Goal: Information Seeking & Learning: Find specific fact

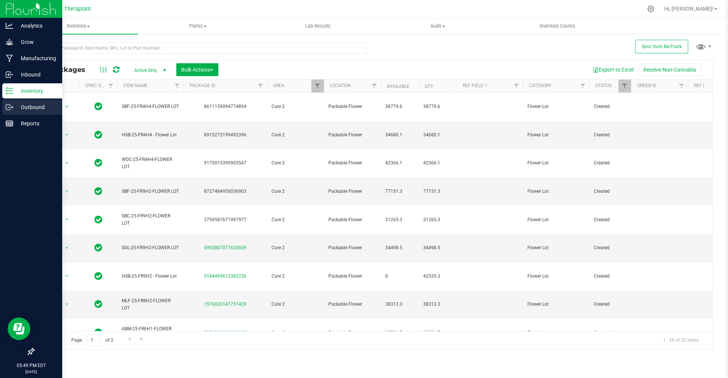
click at [9, 112] on div "Outbound" at bounding box center [32, 107] width 60 height 15
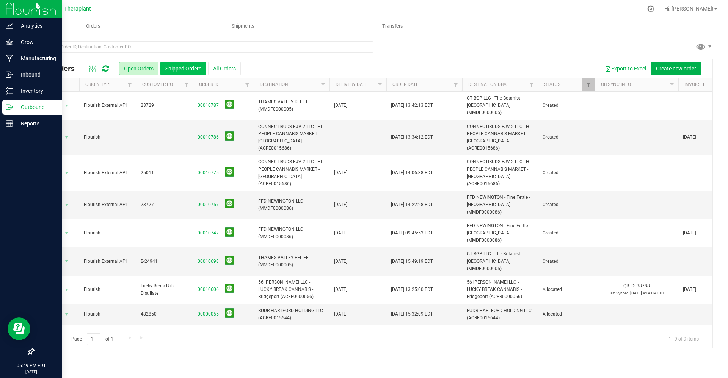
click at [179, 68] on button "Shipped Orders" at bounding box center [183, 68] width 46 height 13
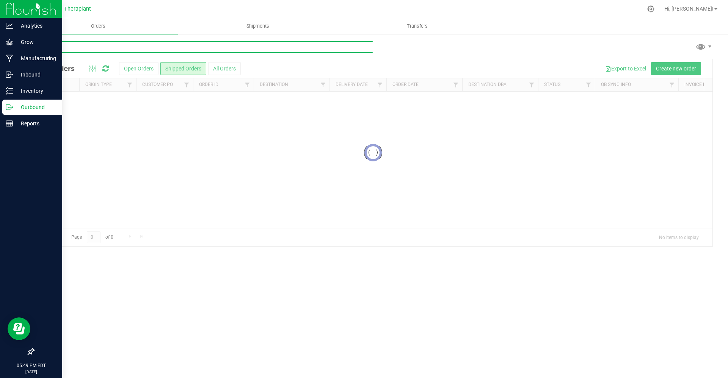
click at [153, 48] on input "text" at bounding box center [203, 46] width 340 height 11
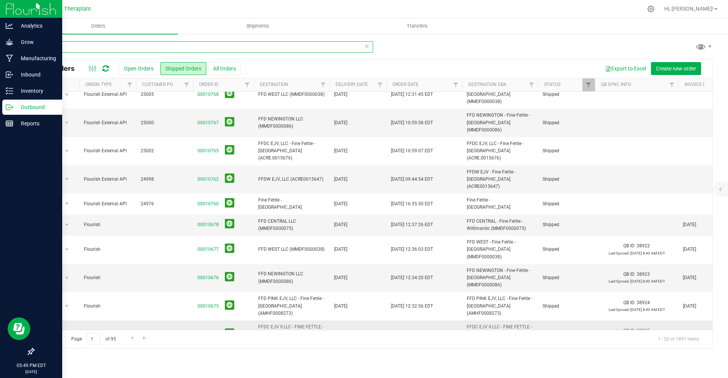
scroll to position [68, 0]
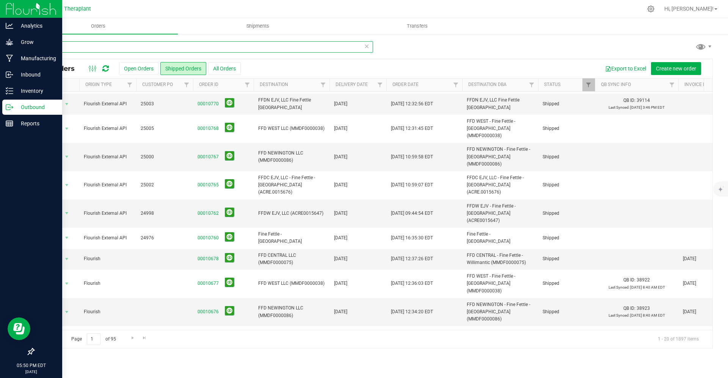
click at [170, 45] on input "fine" at bounding box center [203, 46] width 340 height 11
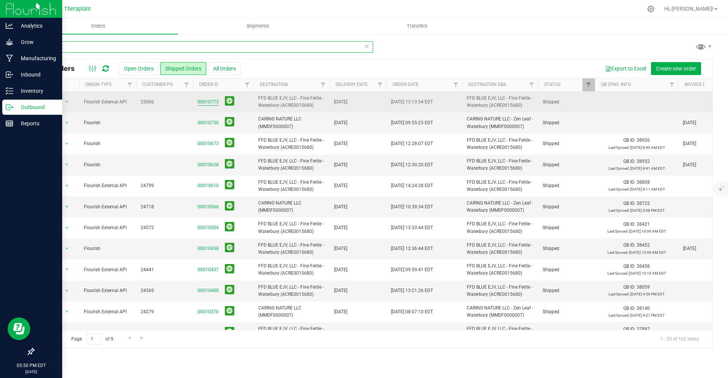
type input "water"
click at [210, 102] on link "00010773" at bounding box center [207, 102] width 21 height 7
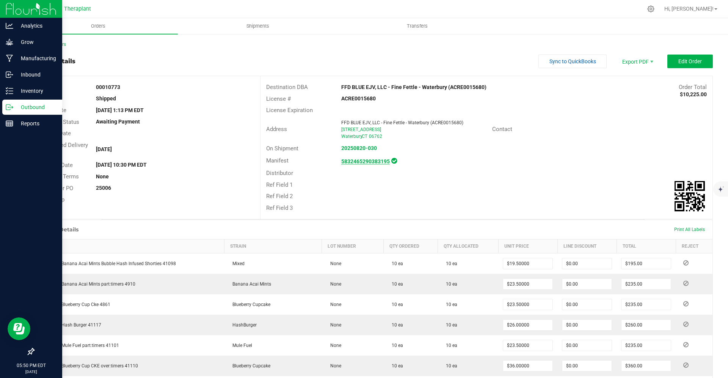
click at [371, 159] on strong "5832465290383195" at bounding box center [365, 161] width 49 height 6
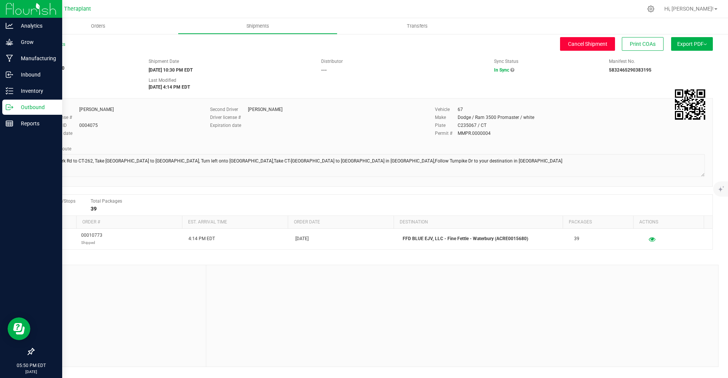
click at [586, 42] on span "Cancel Shipment" at bounding box center [587, 44] width 39 height 6
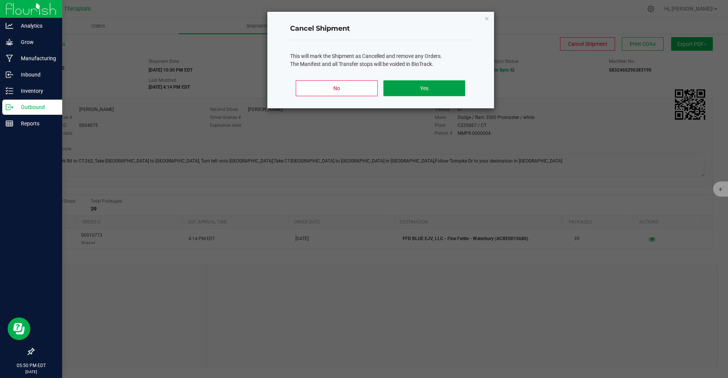
click at [436, 83] on button "Yes" at bounding box center [423, 88] width 81 height 16
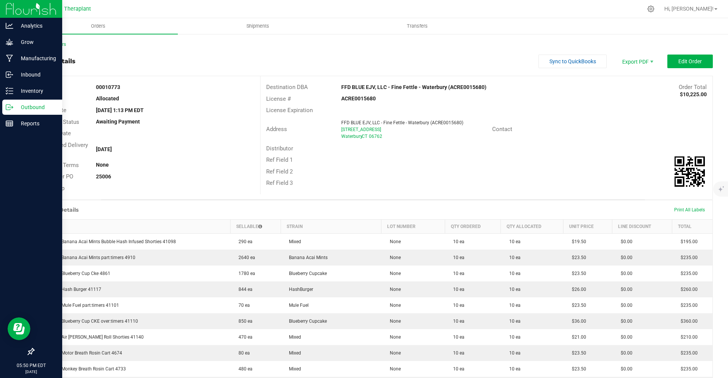
click at [110, 86] on strong "00010773" at bounding box center [108, 87] width 24 height 6
click at [687, 65] on button "Edit Order" at bounding box center [689, 62] width 45 height 14
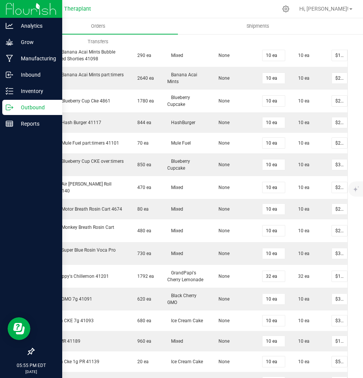
scroll to position [348, 0]
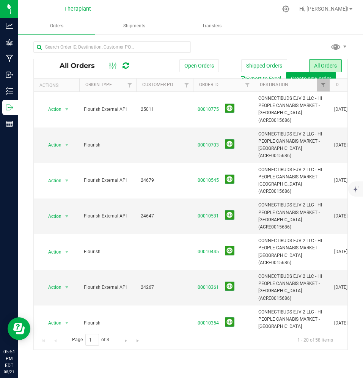
scroll to position [144, 0]
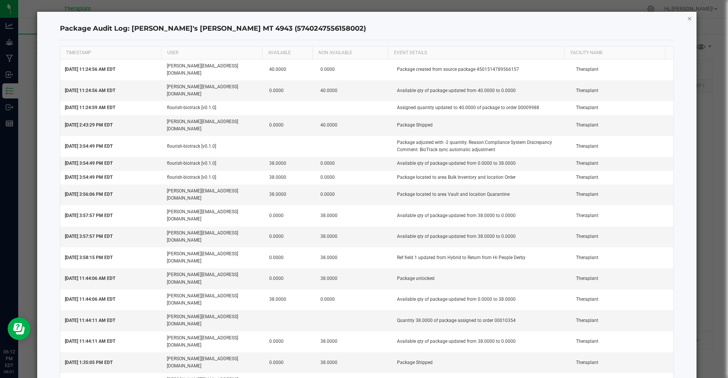
click at [689, 18] on icon "button" at bounding box center [689, 18] width 5 height 9
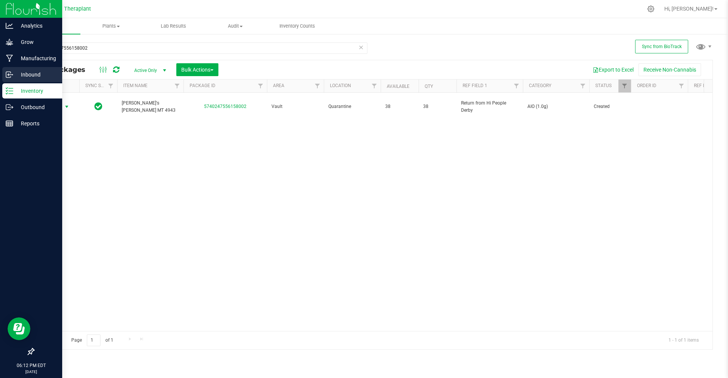
click at [23, 67] on div "Inbound" at bounding box center [32, 74] width 60 height 15
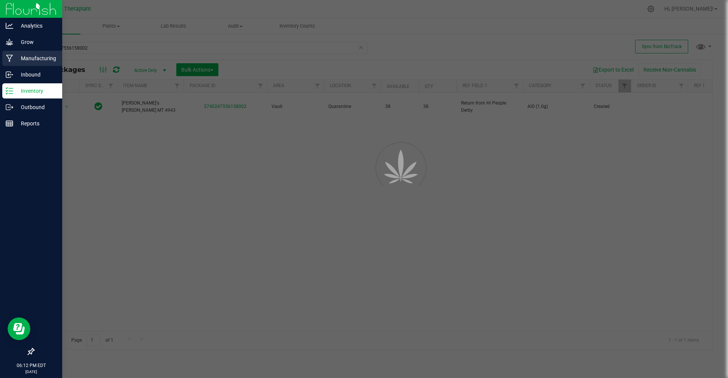
click at [24, 64] on div "Manufacturing" at bounding box center [32, 58] width 60 height 15
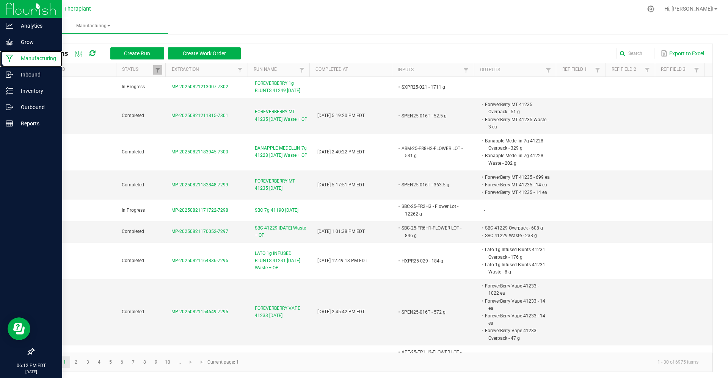
click at [24, 64] on div "Manufacturing" at bounding box center [32, 58] width 60 height 15
click at [20, 85] on div "Inventory" at bounding box center [32, 90] width 60 height 15
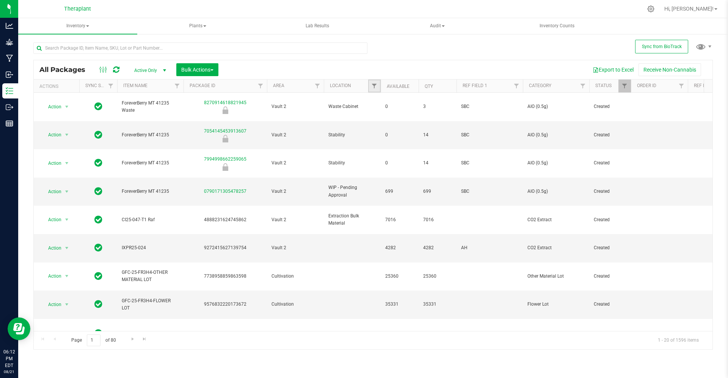
click at [378, 86] on link "Filter" at bounding box center [374, 86] width 13 height 13
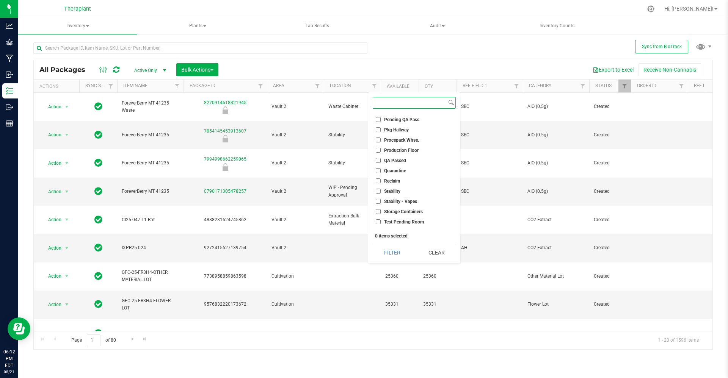
scroll to position [324, 0]
click at [382, 214] on label "WIP - Pending Approval" at bounding box center [405, 214] width 58 height 5
click at [381, 214] on input "WIP - Pending Approval" at bounding box center [378, 214] width 5 height 5
checkbox input "true"
click at [381, 227] on li "WIP - Pending Labeling" at bounding box center [414, 224] width 83 height 8
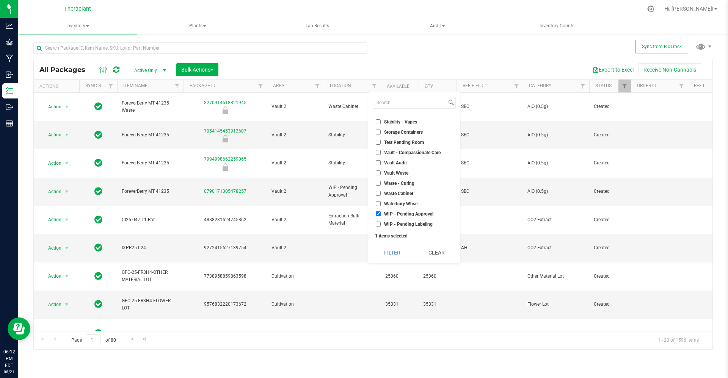
click at [379, 226] on input "WIP - Pending Labeling" at bounding box center [378, 224] width 5 height 5
checkbox input "true"
click at [381, 248] on button "Filter" at bounding box center [392, 252] width 39 height 17
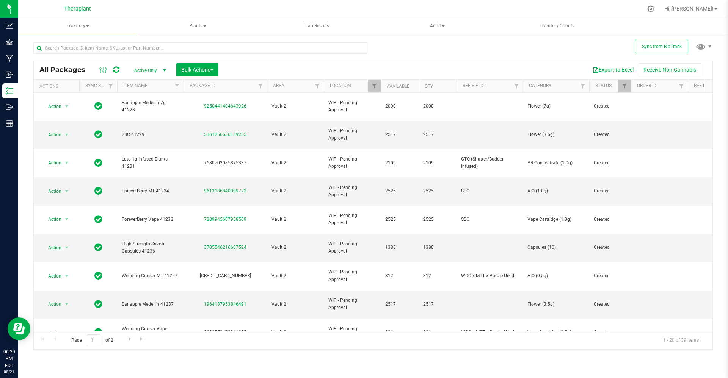
scroll to position [61, 0]
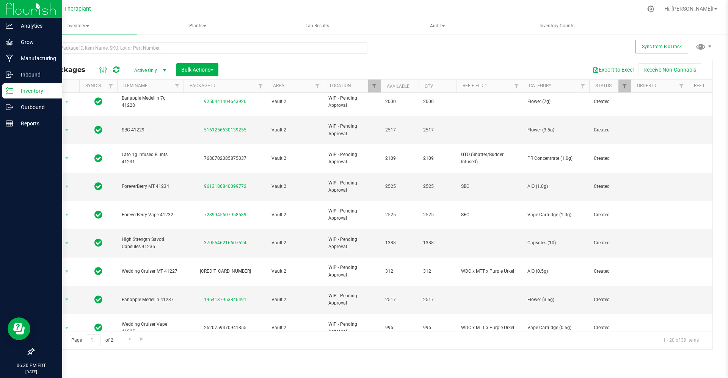
click at [13, 94] on p "Inventory" at bounding box center [35, 90] width 45 height 9
click at [38, 96] on div "Inventory" at bounding box center [32, 90] width 60 height 15
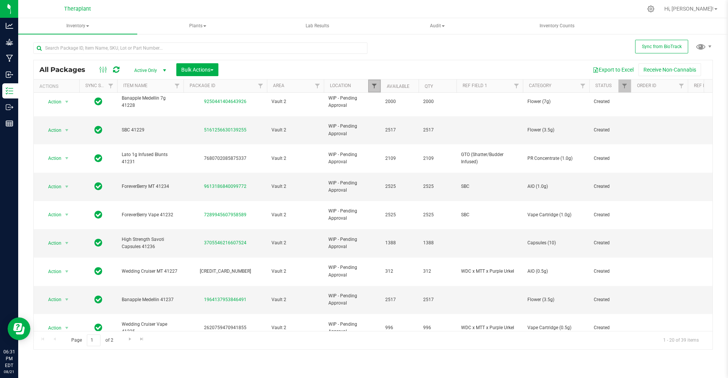
click at [376, 86] on span "Filter" at bounding box center [374, 86] width 6 height 6
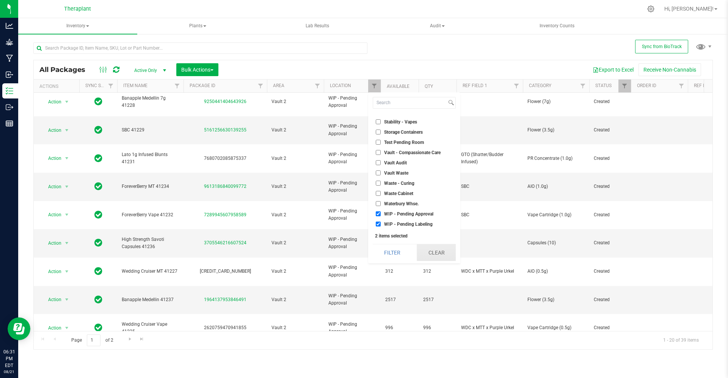
click at [427, 251] on button "Clear" at bounding box center [436, 252] width 39 height 17
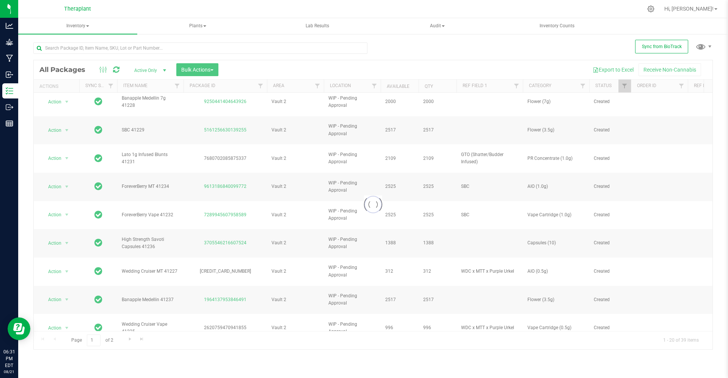
scroll to position [0, 0]
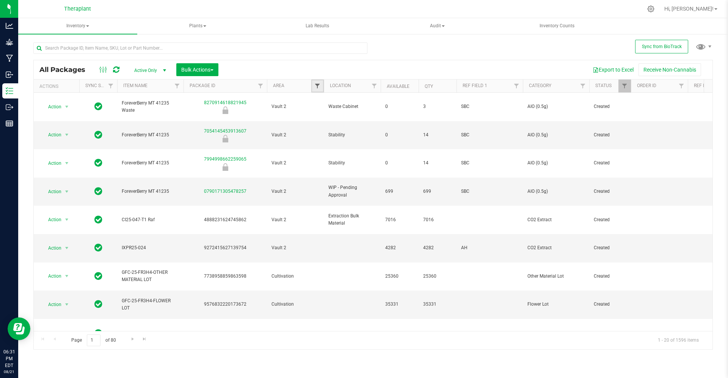
click at [316, 85] on span "Filter" at bounding box center [317, 86] width 6 height 6
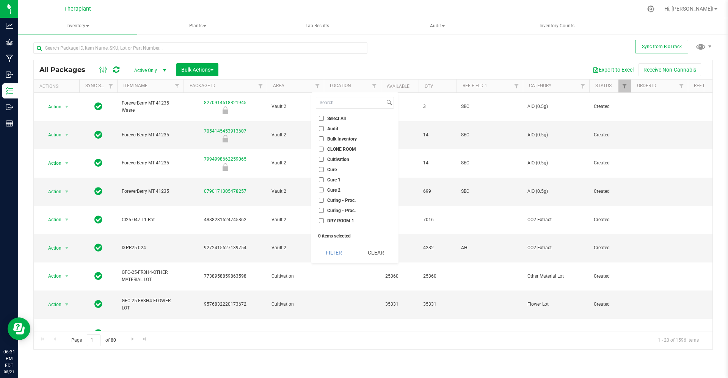
click at [326, 188] on label "Cure 2" at bounding box center [330, 190] width 22 height 5
click at [324, 188] on input "Cure 2" at bounding box center [321, 190] width 5 height 5
checkbox input "true"
click at [319, 161] on input "Vault 2" at bounding box center [321, 162] width 5 height 5
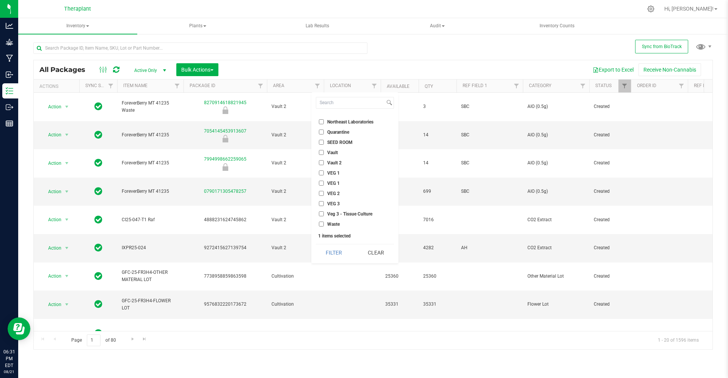
checkbox input "true"
click at [337, 252] on button "Filter" at bounding box center [334, 252] width 36 height 17
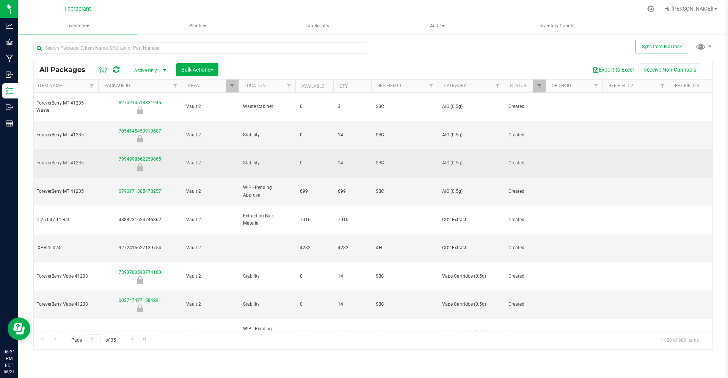
scroll to position [0, 94]
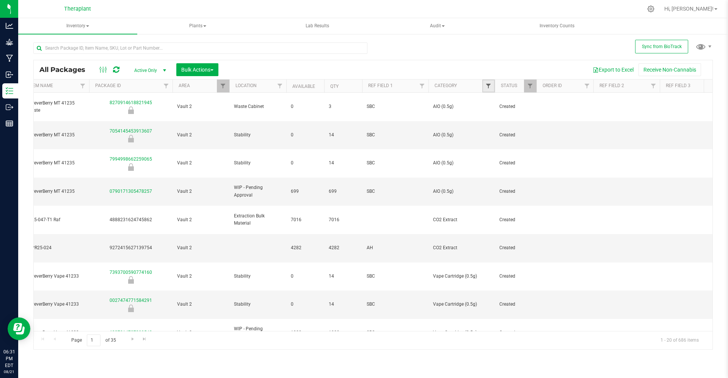
click at [488, 83] on span "Filter" at bounding box center [488, 86] width 6 height 6
type input "flower lot"
click at [492, 122] on input "Flower Lot" at bounding box center [492, 120] width 5 height 5
checkbox input "true"
click at [498, 153] on button "Filter" at bounding box center [505, 149] width 36 height 17
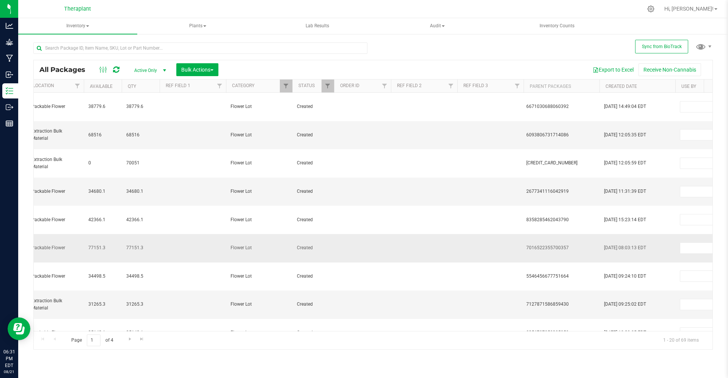
scroll to position [0, 516]
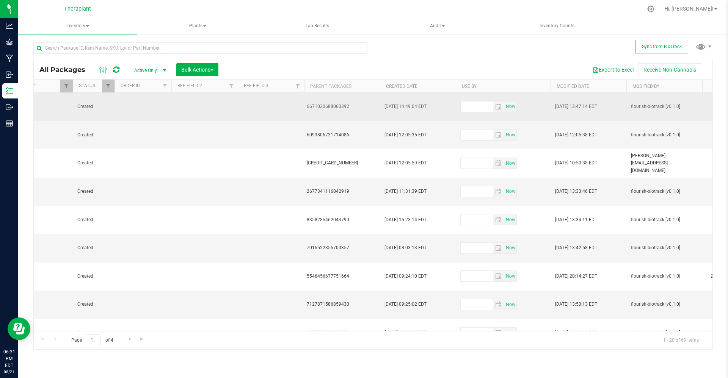
click at [434, 94] on td "[DATE] 14:49:04 EDT" at bounding box center [418, 107] width 76 height 28
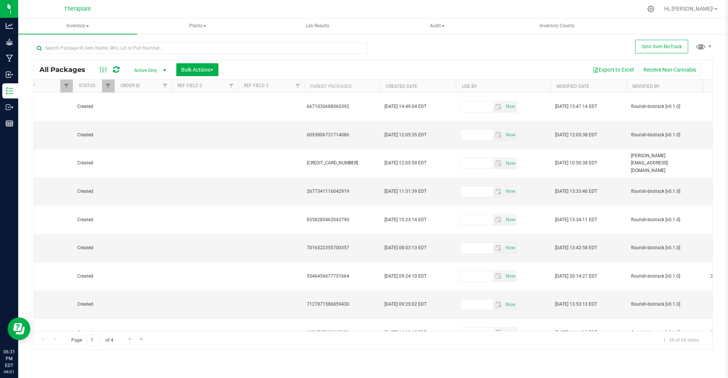
click at [433, 85] on th "Created Date" at bounding box center [418, 86] width 76 height 13
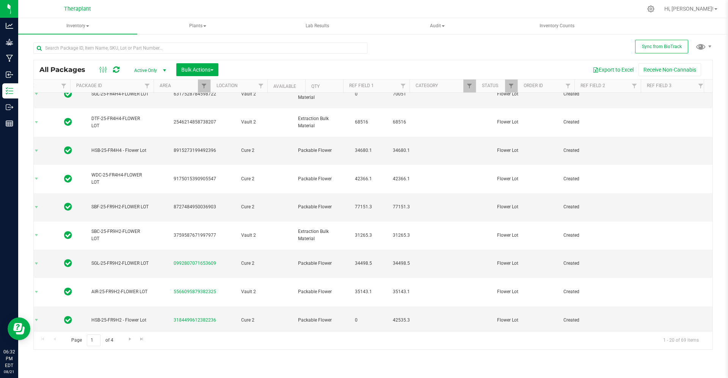
scroll to position [0, 0]
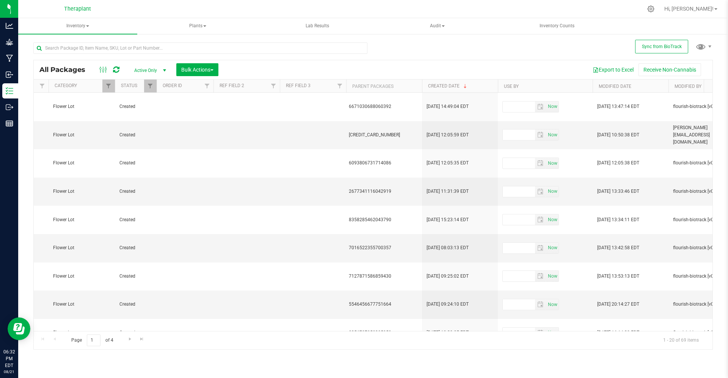
scroll to position [0, 497]
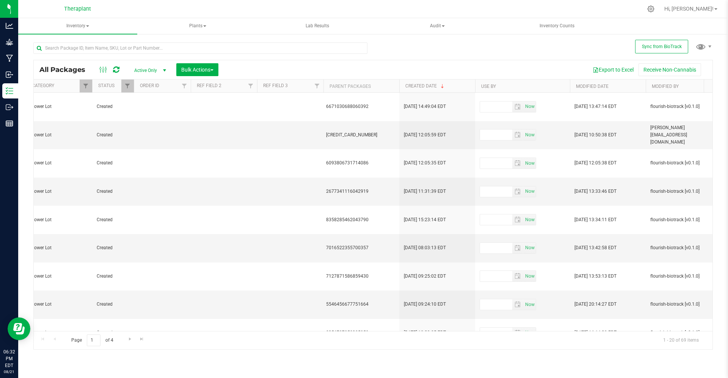
click at [459, 87] on th "Created Date" at bounding box center [437, 86] width 76 height 13
click at [456, 86] on th "Created Date" at bounding box center [437, 86] width 76 height 13
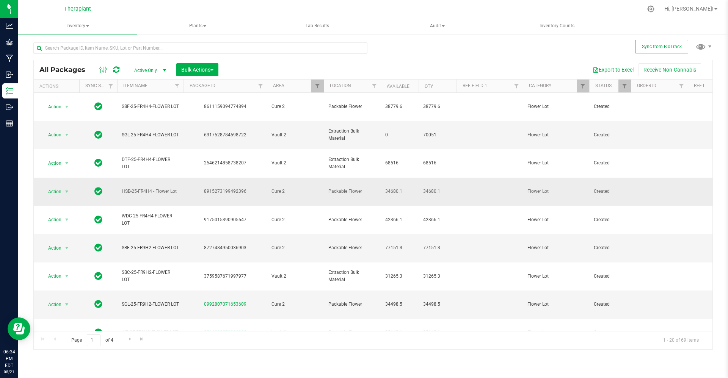
click at [155, 188] on span "HSB-25-FR4H4 - Flower Lot" at bounding box center [150, 191] width 57 height 7
copy tr "HSB-25-FR4H4 - Flower Lot"
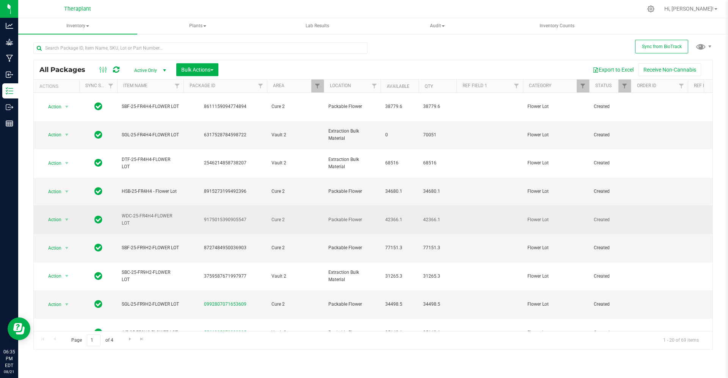
click at [130, 213] on span "WDC-25-FR4H4-FLOWER LOT" at bounding box center [150, 220] width 57 height 14
copy tr "WDC-25-FR4H4-FLOWER LOT"
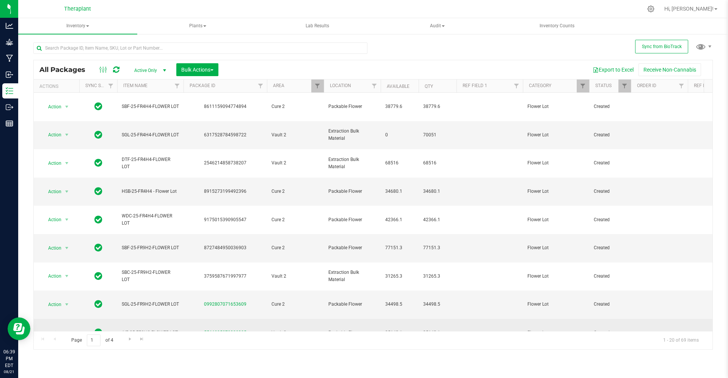
click at [128, 329] on span "AIR-25-FR9H2-FLOWER LOT" at bounding box center [150, 332] width 57 height 7
click at [127, 329] on span "AIR-25-FR9H2-FLOWER LOT" at bounding box center [150, 332] width 57 height 7
copy tr "AIR-25-FR9H2-FLOWER LOT"
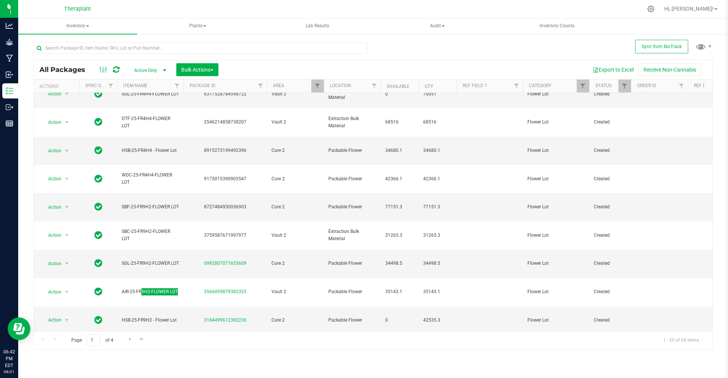
scroll to position [174, 0]
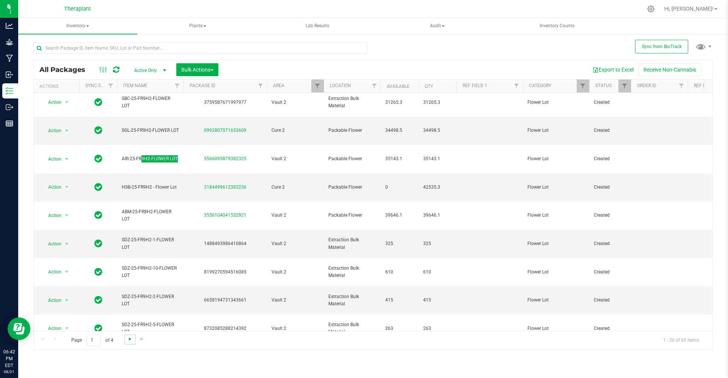
click at [127, 337] on span "Go to the next page" at bounding box center [130, 339] width 6 height 6
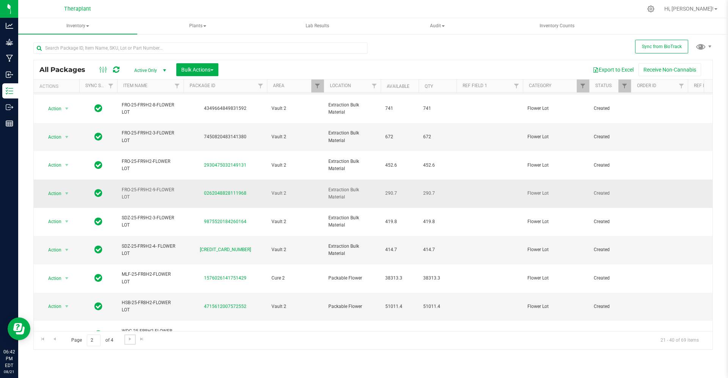
scroll to position [56, 0]
